Goal: Task Accomplishment & Management: Use online tool/utility

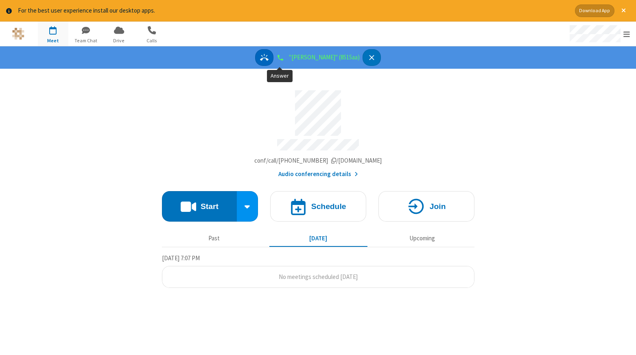
click at [269, 56] on icon "Answer" at bounding box center [264, 57] width 9 height 9
click at [291, 59] on div "Connected / Registered" at bounding box center [288, 57] width 9 height 9
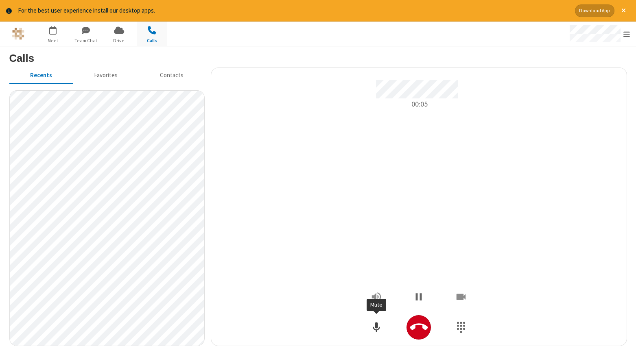
click at [370, 331] on button "Mute" at bounding box center [376, 328] width 24 height 24
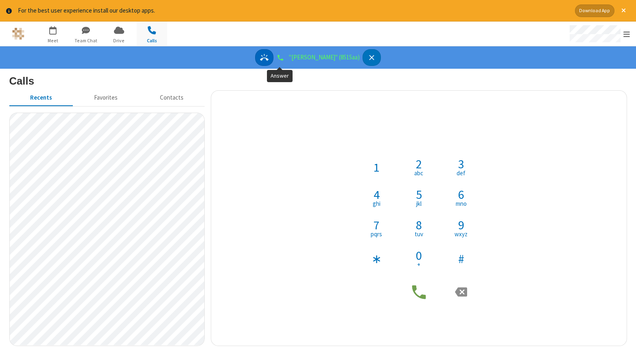
click at [274, 61] on button "Answer" at bounding box center [264, 57] width 18 height 17
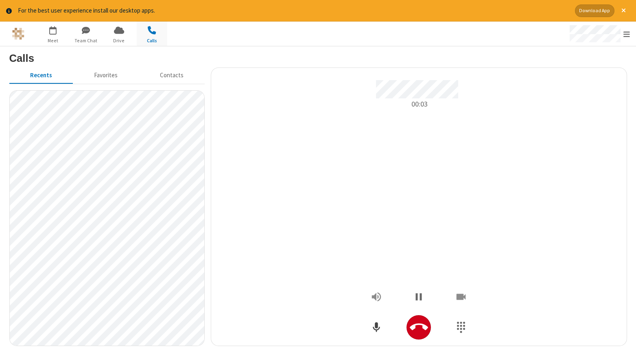
drag, startPoint x: 359, startPoint y: 326, endPoint x: 365, endPoint y: 327, distance: 6.6
click at [365, 327] on div at bounding box center [419, 328] width 122 height 24
click at [367, 327] on button "Mute" at bounding box center [376, 328] width 24 height 24
